Goal: Task Accomplishment & Management: Use online tool/utility

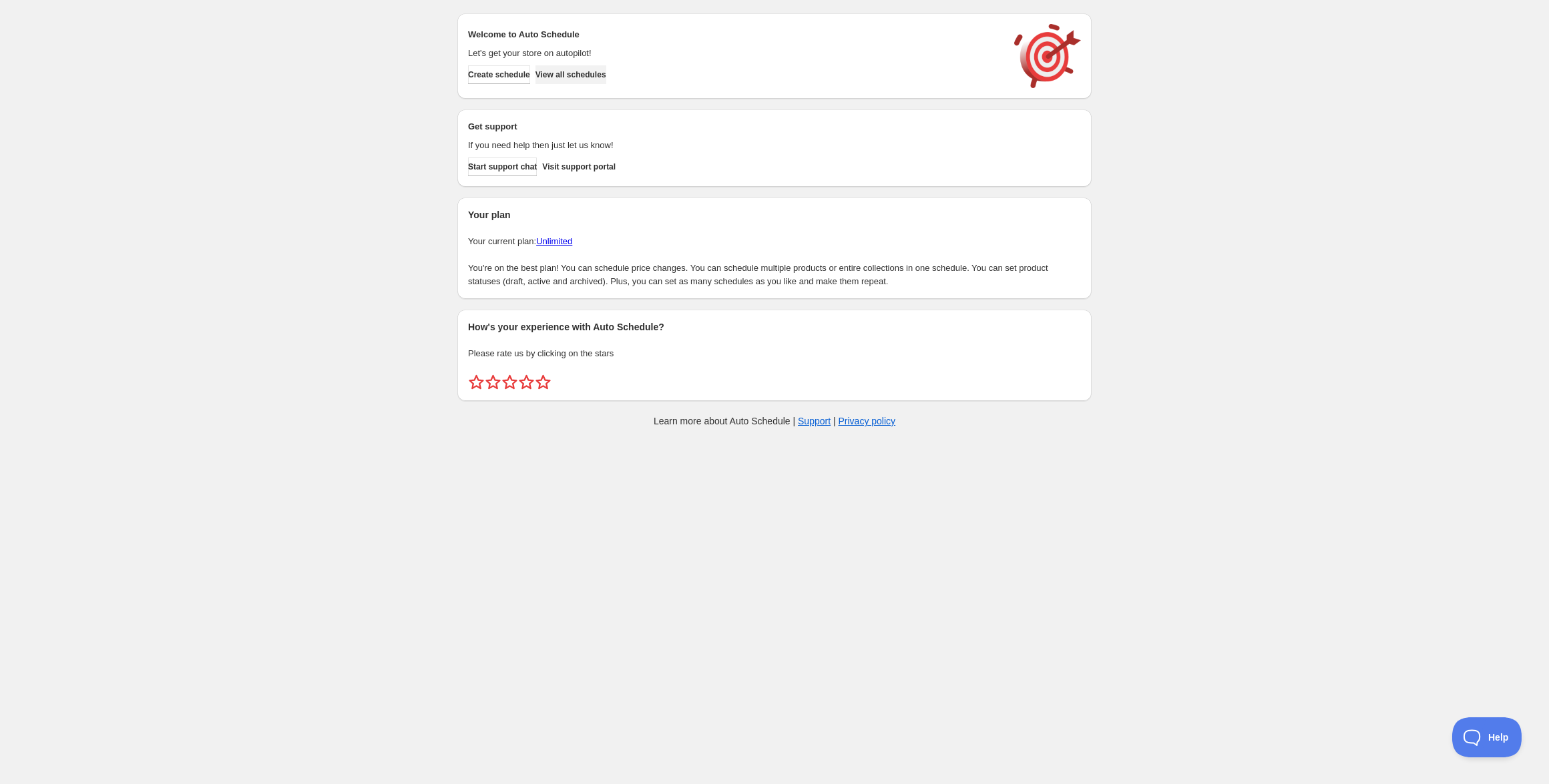
click at [590, 76] on span "View all schedules" at bounding box center [570, 74] width 71 height 11
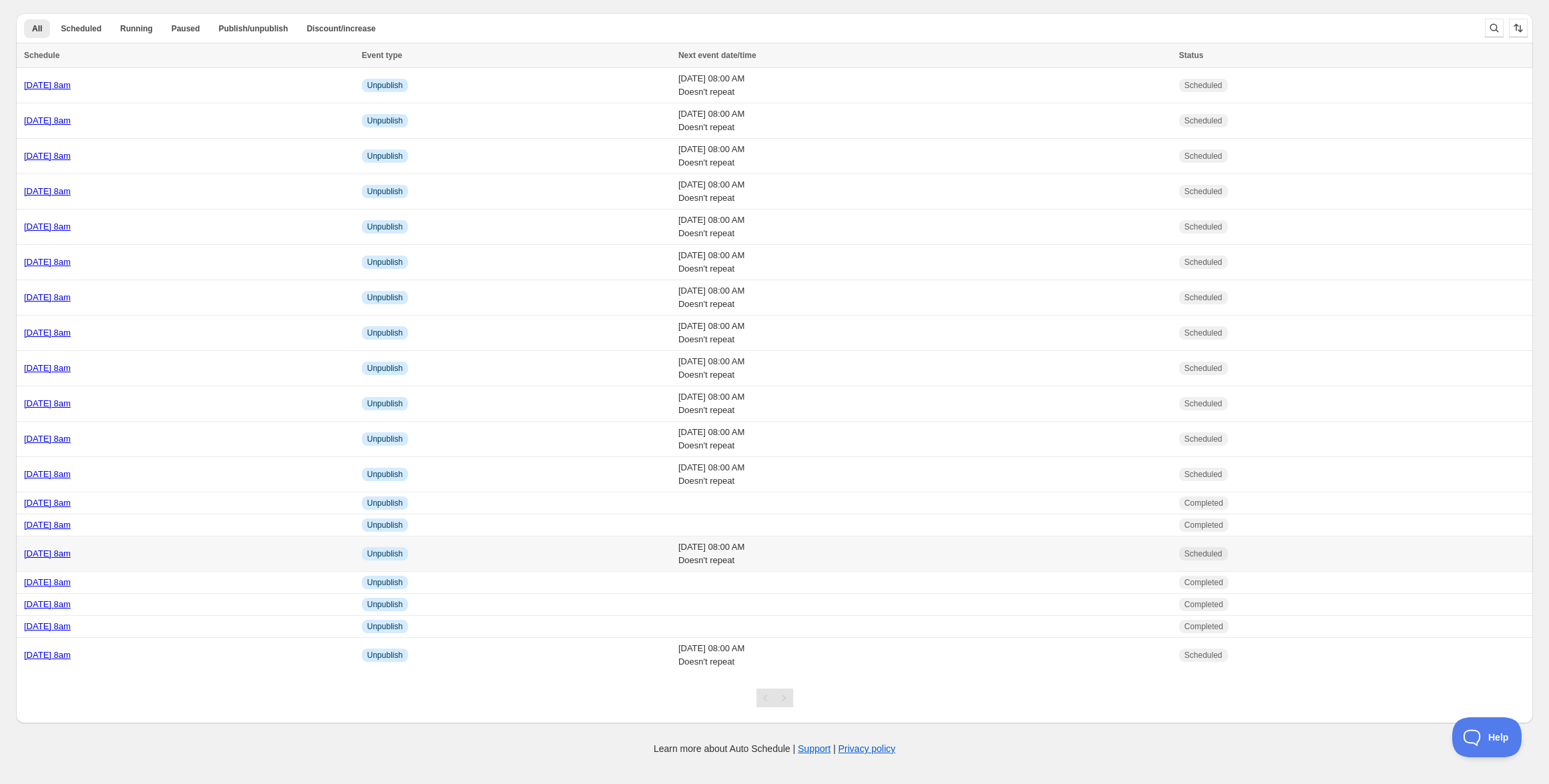
click at [71, 549] on link "[DATE] 8am" at bounding box center [47, 554] width 46 height 10
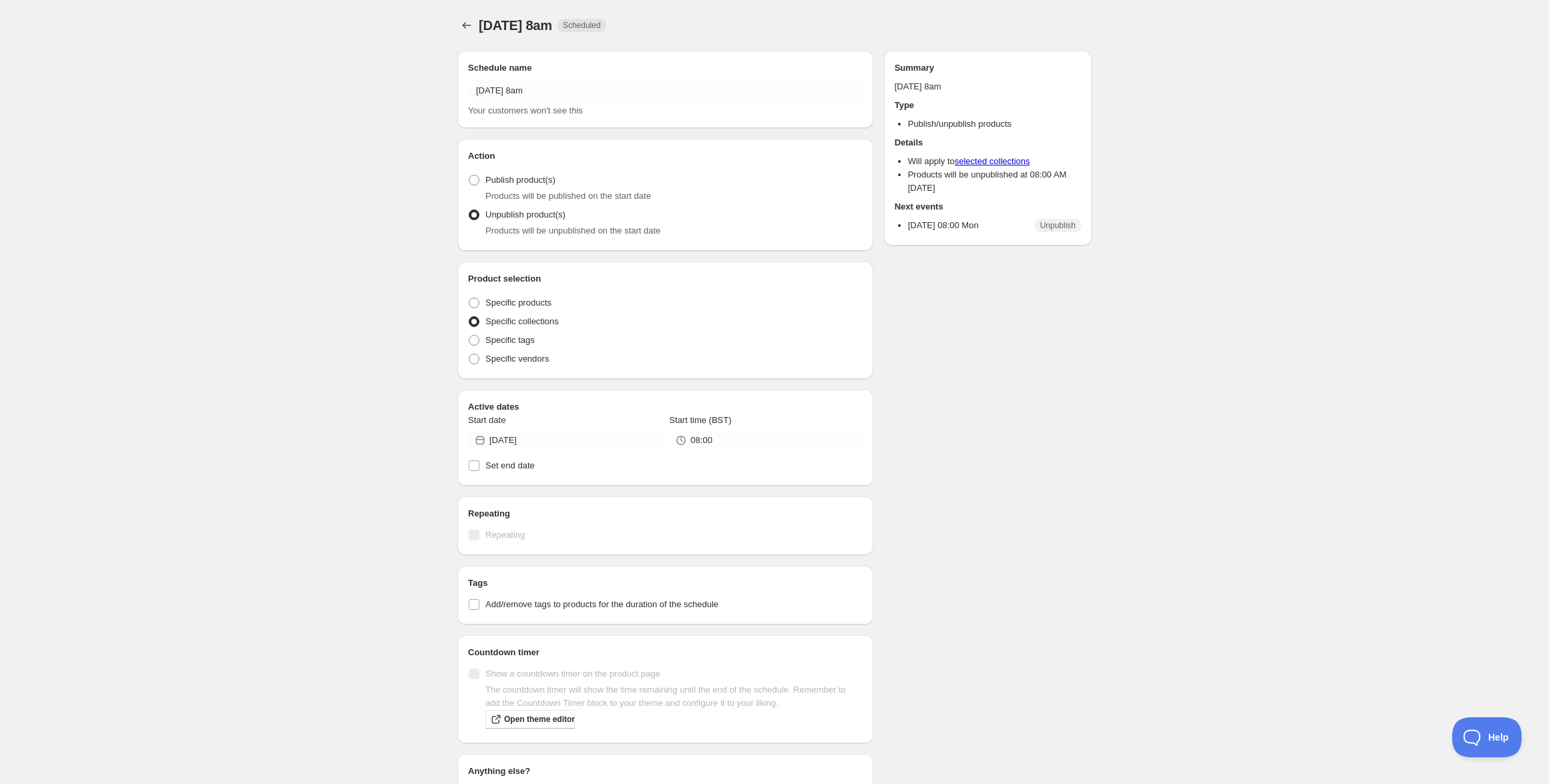
radio input "true"
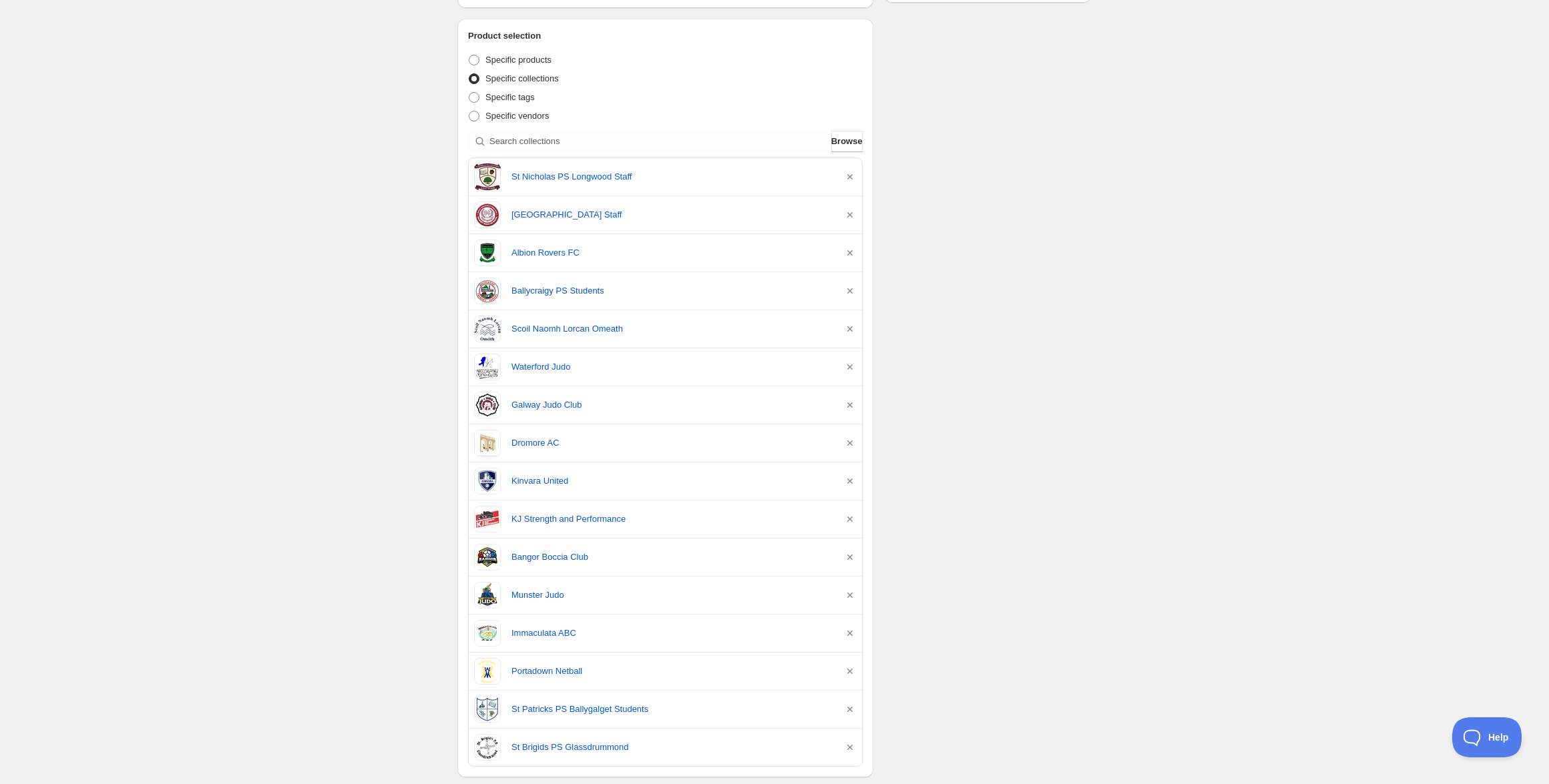
scroll to position [324, 0]
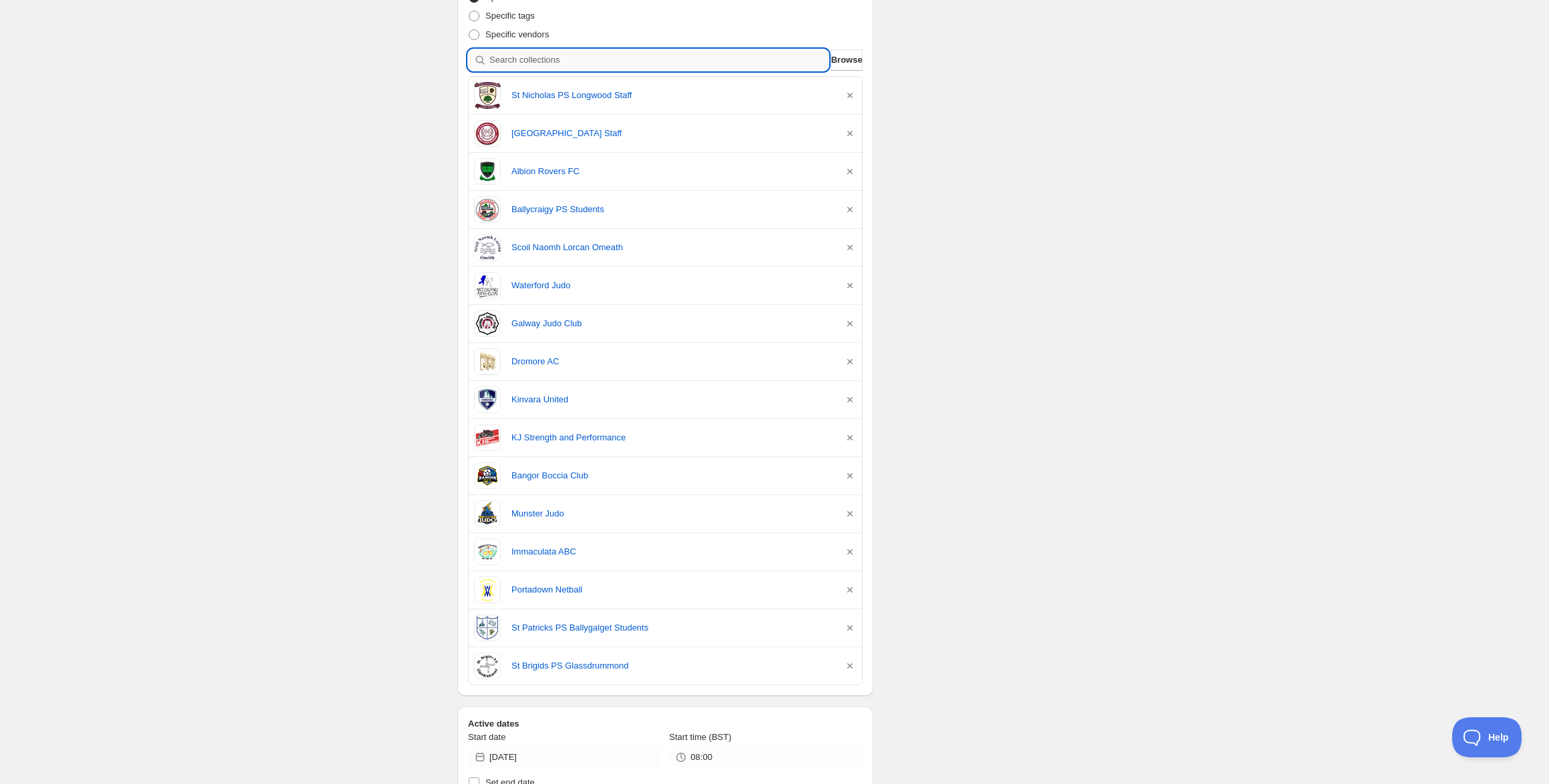
click at [523, 58] on input "search" at bounding box center [658, 60] width 339 height 21
paste input "Corduff Gaels GFC"
type input "Corduff Gaels GFC"
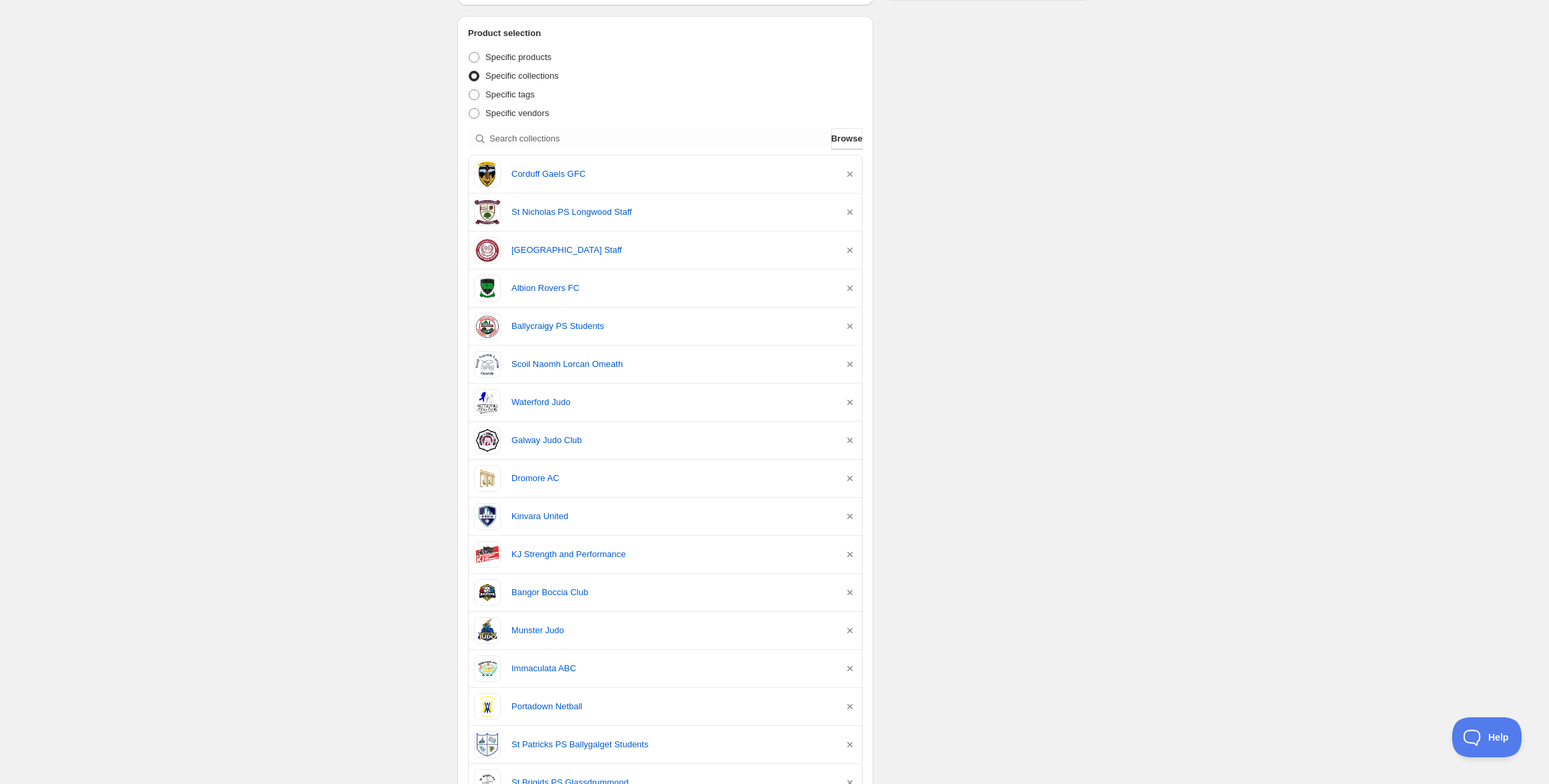
scroll to position [348, 0]
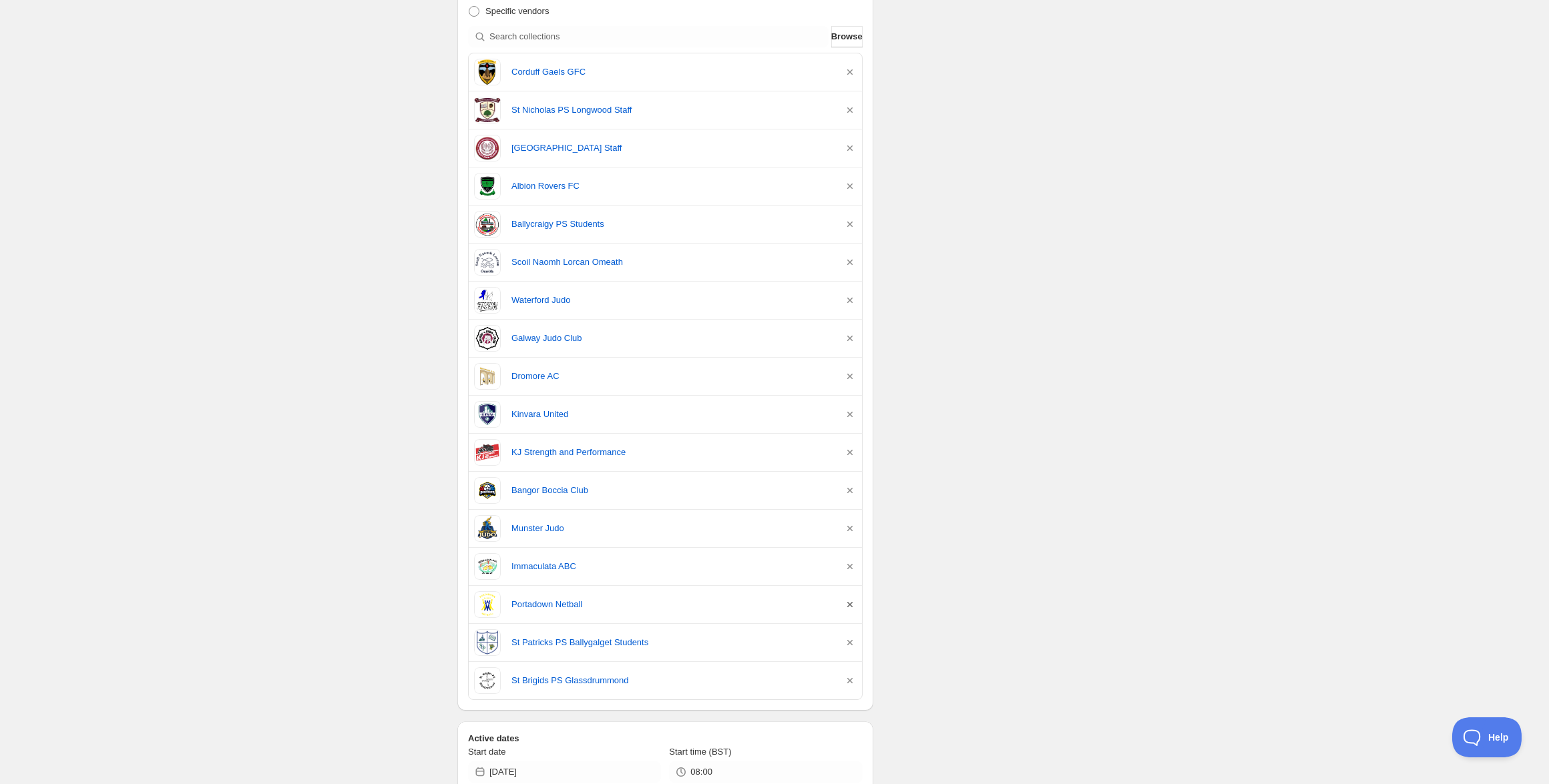
click at [850, 606] on icon "button" at bounding box center [849, 604] width 6 height 6
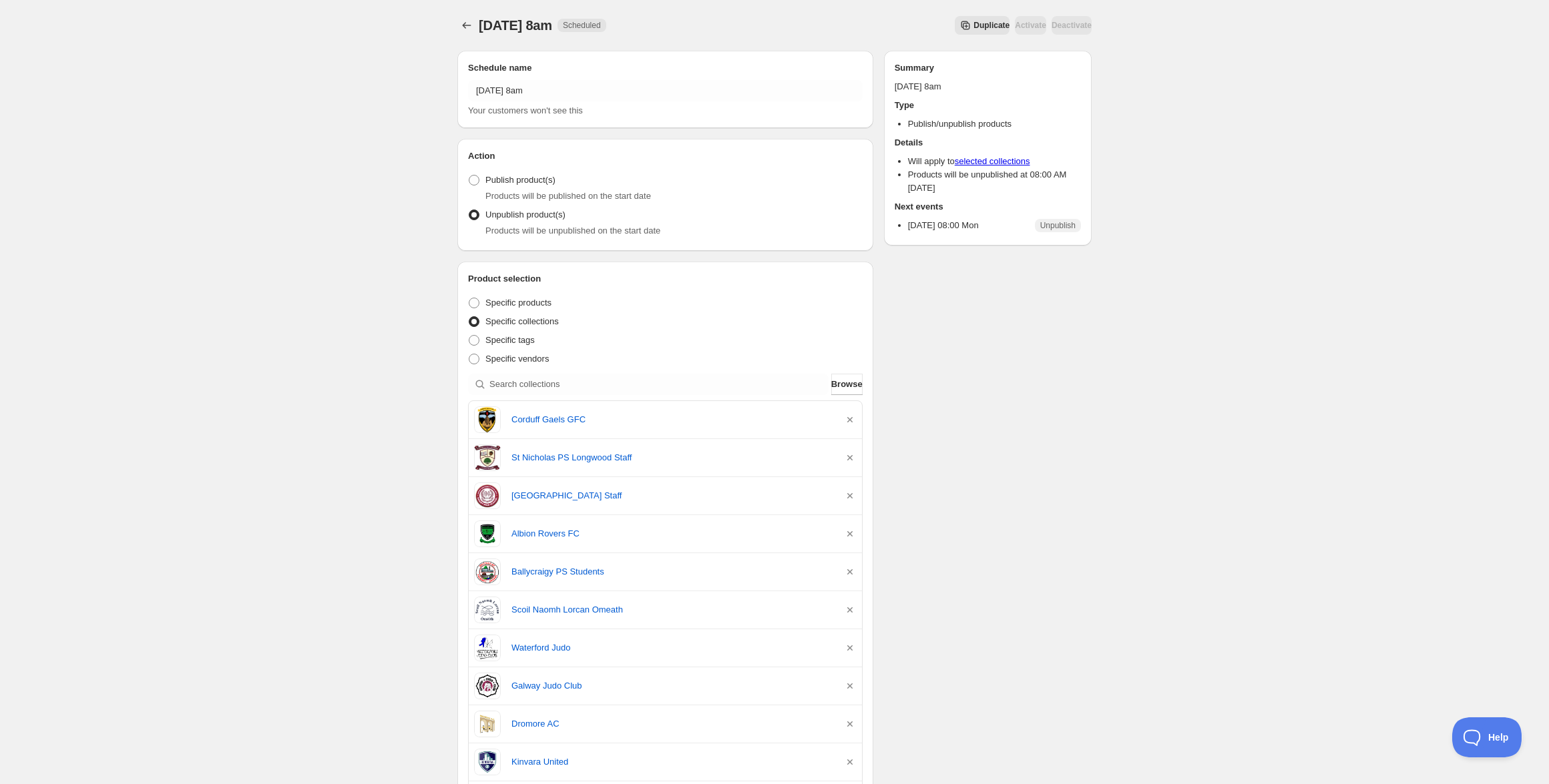
scroll to position [390, 0]
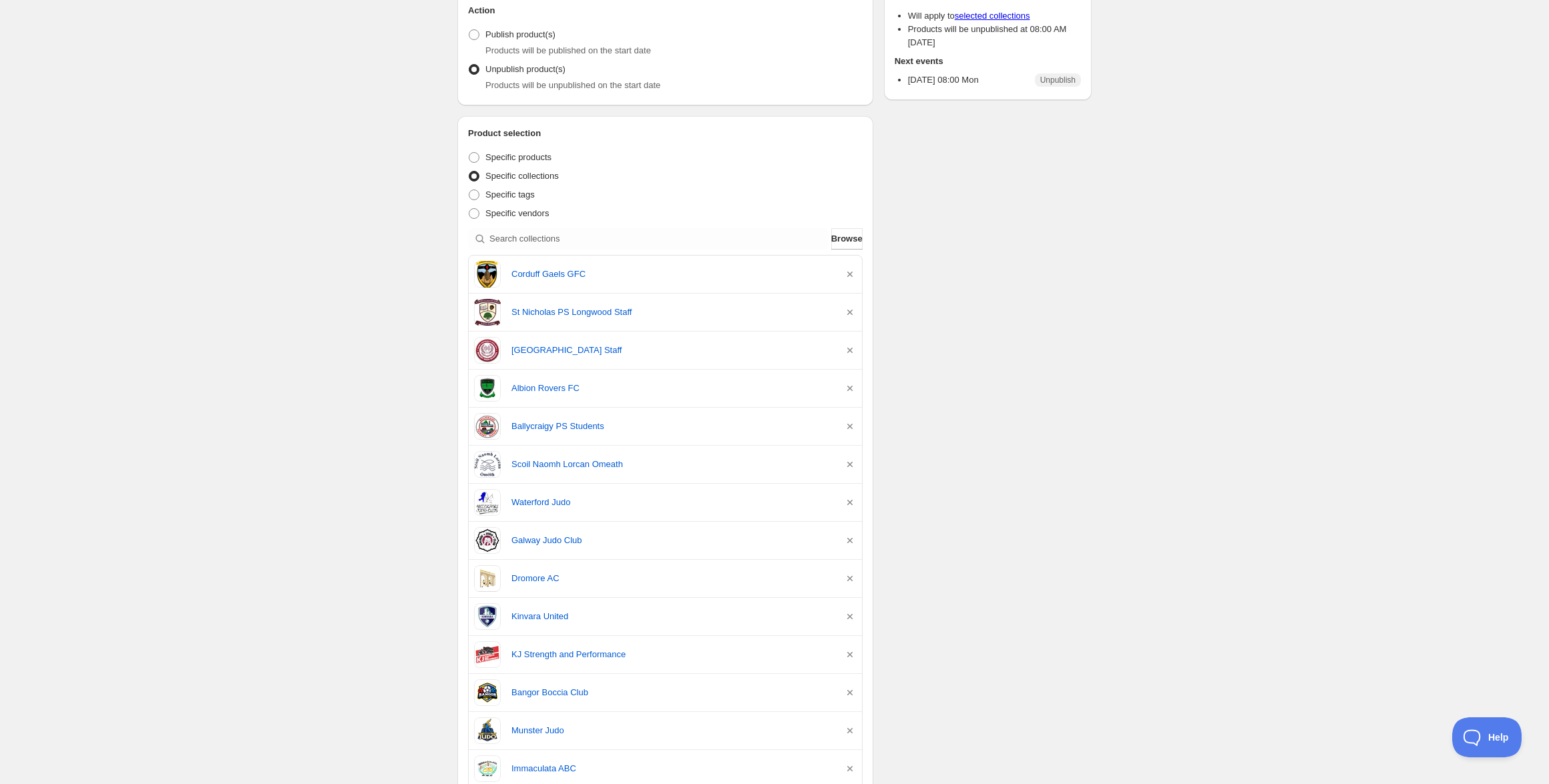
scroll to position [314, 0]
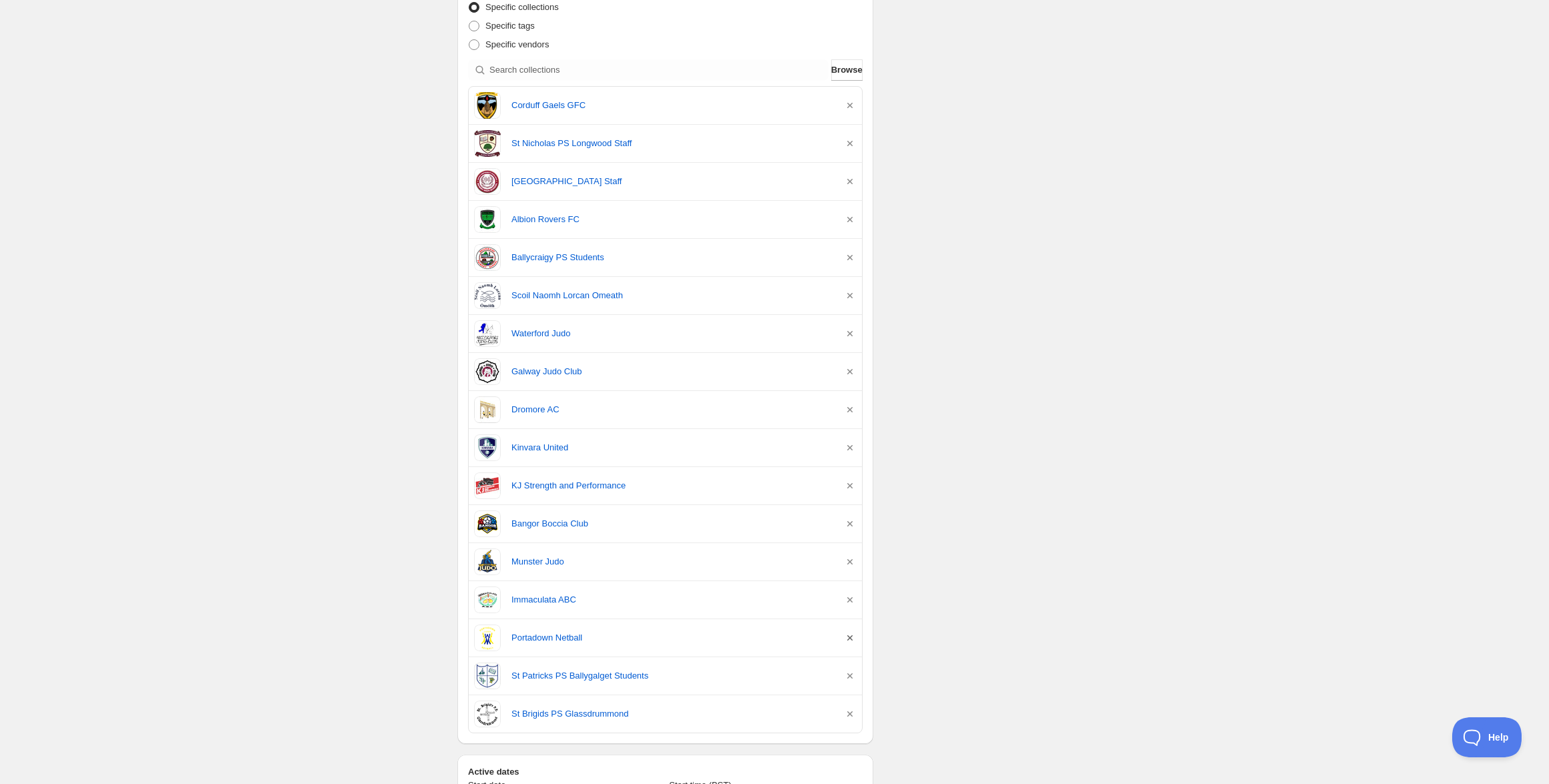
click at [849, 638] on icon "button" at bounding box center [849, 638] width 6 height 6
